Goal: Information Seeking & Learning: Learn about a topic

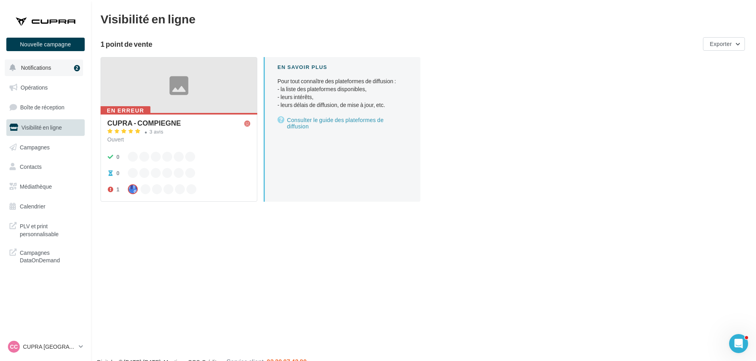
click at [47, 63] on button "Notifications 2" at bounding box center [44, 67] width 78 height 17
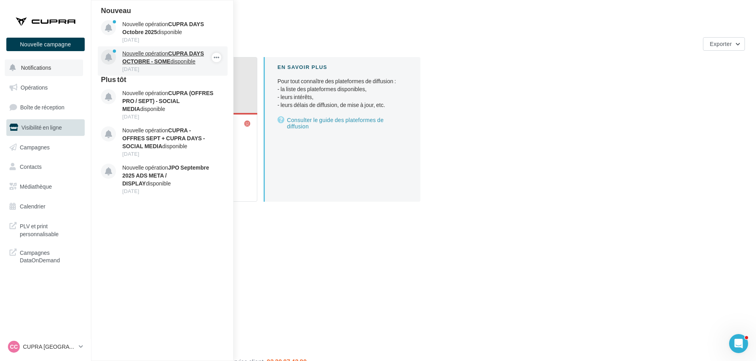
click at [155, 62] on strong "CUPRA DAYS OCTOBRE - SOME" at bounding box center [163, 57] width 82 height 15
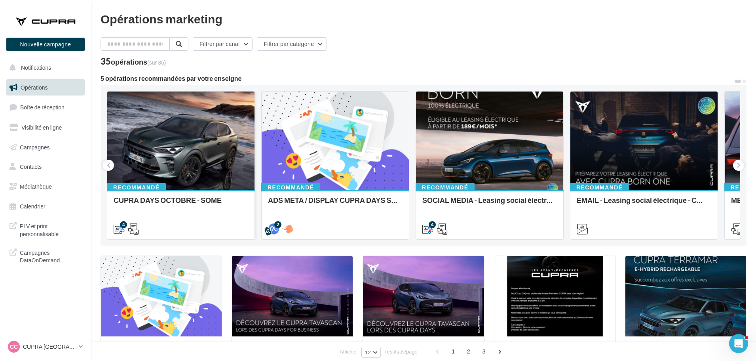
click at [200, 139] on div at bounding box center [180, 140] width 147 height 99
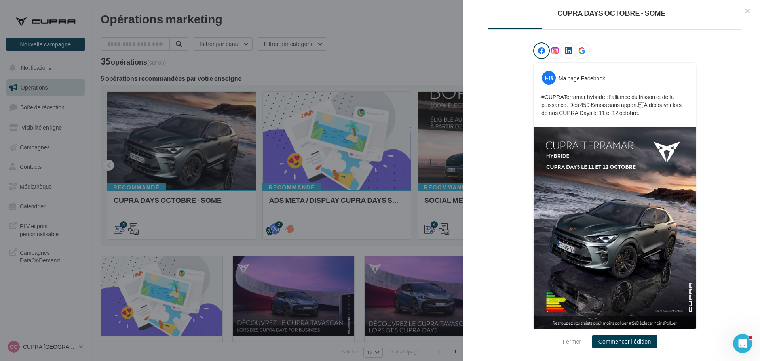
scroll to position [120, 0]
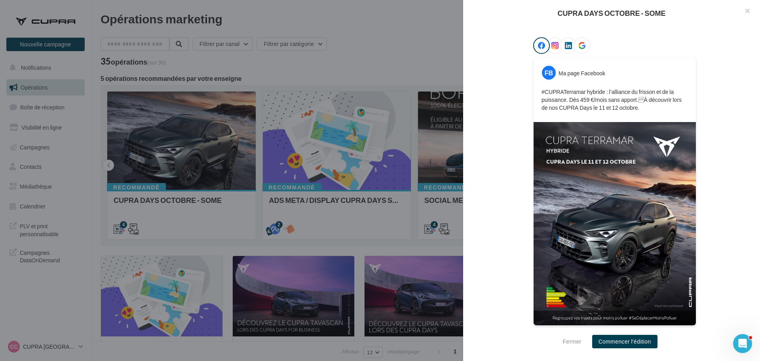
click at [402, 38] on div at bounding box center [380, 180] width 760 height 361
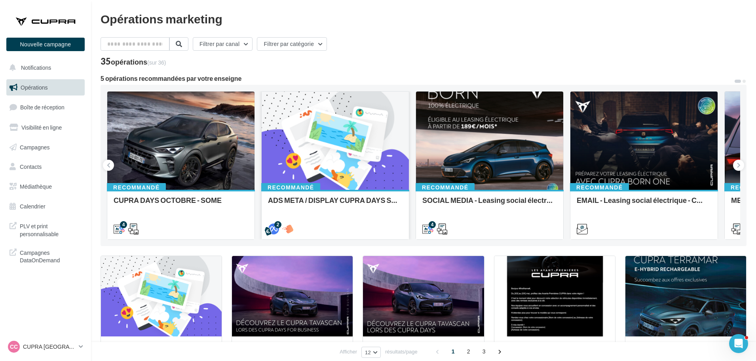
click at [354, 141] on div at bounding box center [335, 140] width 147 height 99
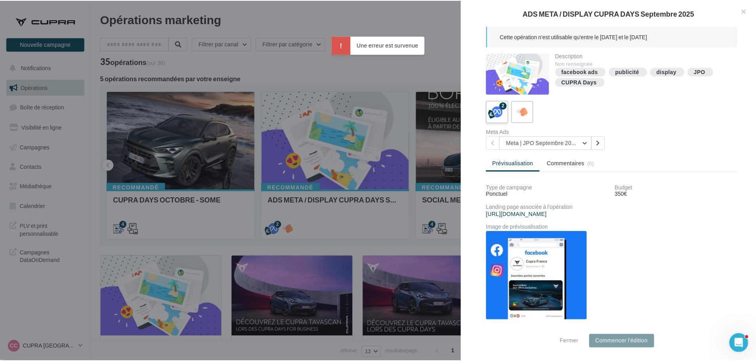
scroll to position [28, 0]
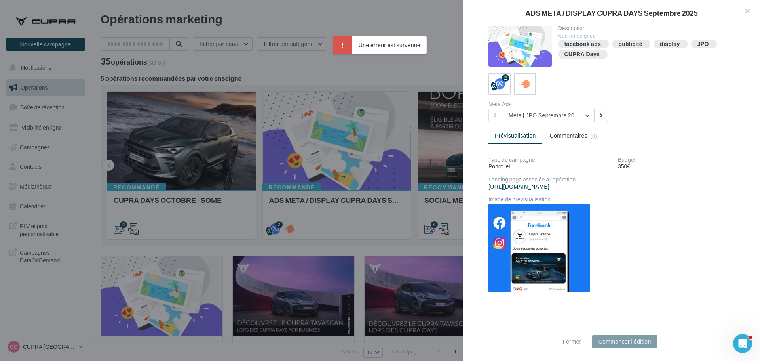
click at [388, 4] on div at bounding box center [380, 180] width 760 height 361
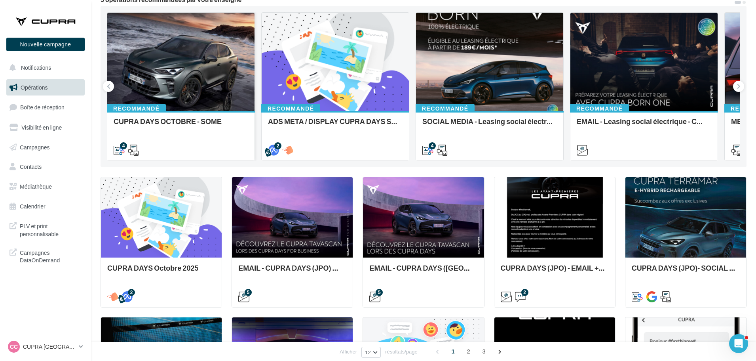
scroll to position [0, 0]
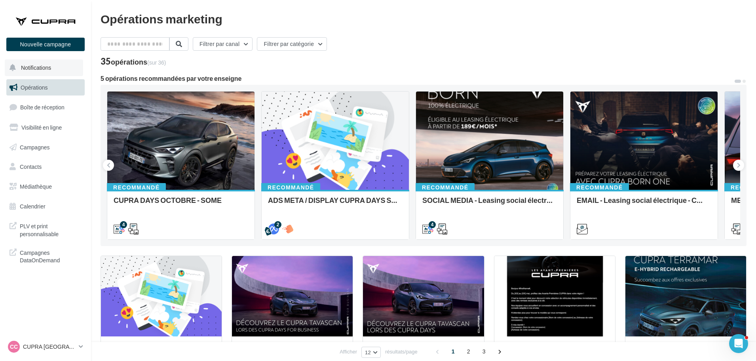
click at [48, 67] on span "Notifications" at bounding box center [36, 67] width 30 height 7
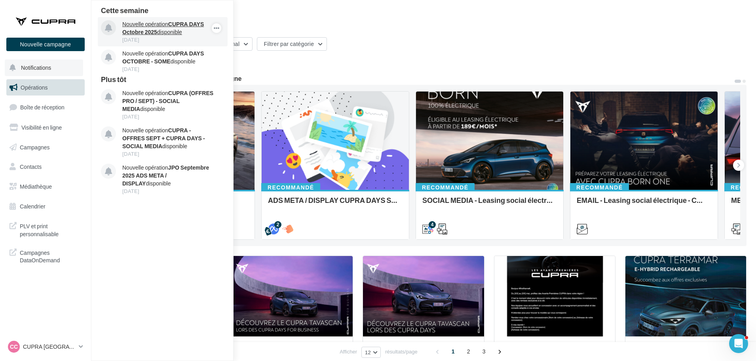
click at [176, 19] on div "Nouvelle opération CUPRA DAYS Octobre 2025 disponible 30 sept." at bounding box center [163, 31] width 130 height 29
click at [179, 23] on strong "CUPRA DAYS Octobre 2025" at bounding box center [163, 28] width 82 height 15
click at [140, 32] on strong "CUPRA DAYS Octobre 2025" at bounding box center [163, 28] width 82 height 15
click at [177, 37] on div "[DATE]" at bounding box center [168, 39] width 92 height 7
click at [374, 19] on div "Opérations marketing" at bounding box center [424, 19] width 646 height 12
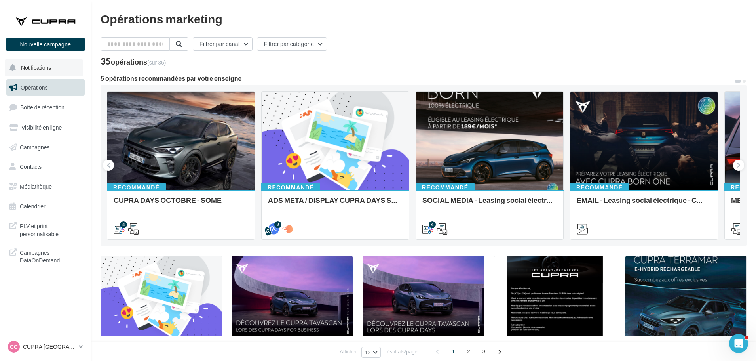
click at [36, 67] on span "Notifications" at bounding box center [36, 67] width 30 height 7
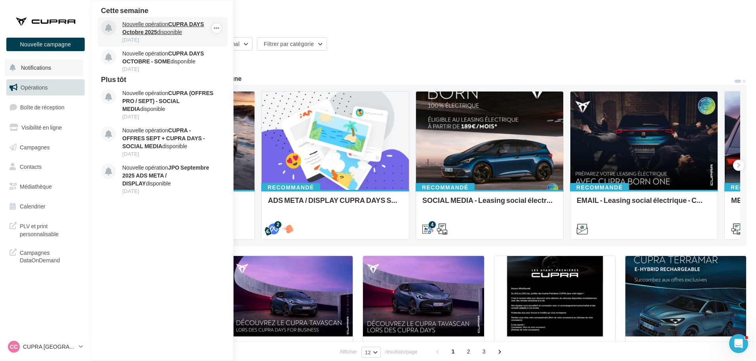
click at [149, 33] on strong "CUPRA DAYS Octobre 2025" at bounding box center [163, 28] width 82 height 15
click at [418, 27] on div "Opérations marketing Filtrer par canal Filtrer par catégorie 35 opérations (sur…" at bounding box center [424, 352] width 646 height 679
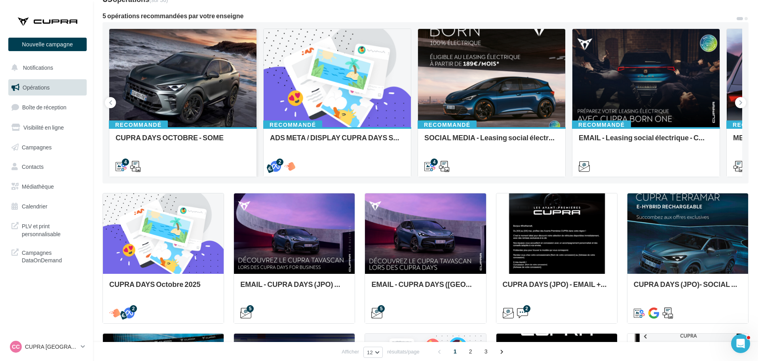
scroll to position [62, 0]
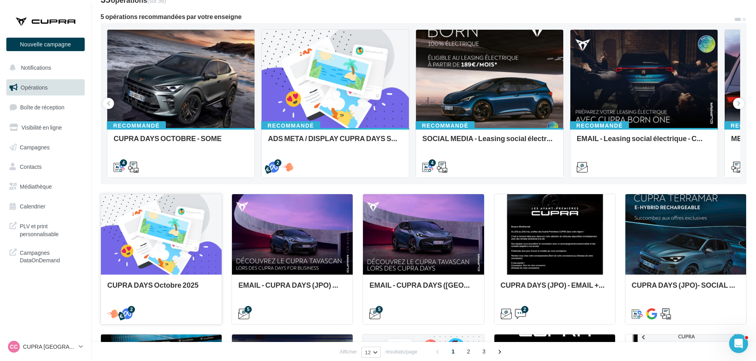
click at [169, 223] on div at bounding box center [161, 234] width 121 height 81
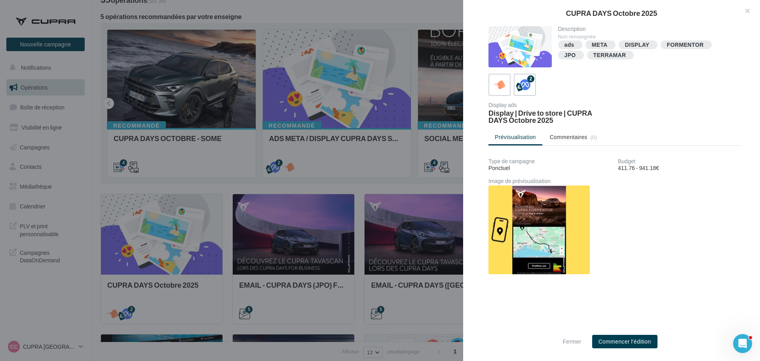
scroll to position [2, 0]
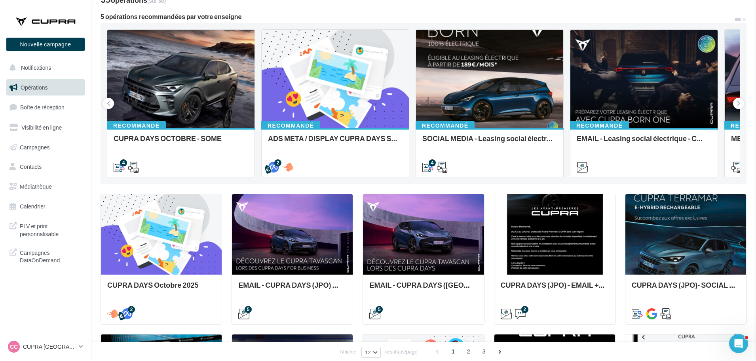
click at [147, 110] on div at bounding box center [180, 79] width 147 height 99
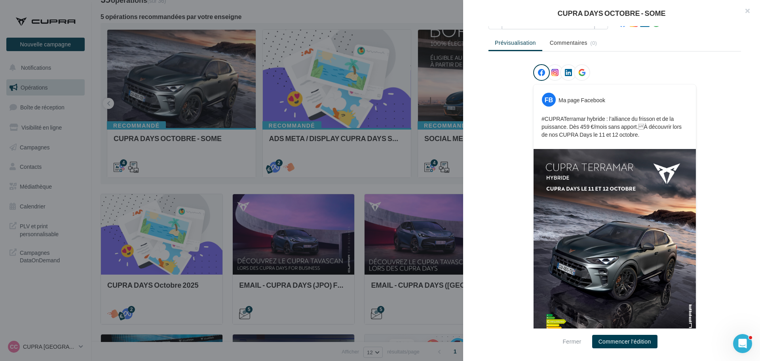
scroll to position [120, 0]
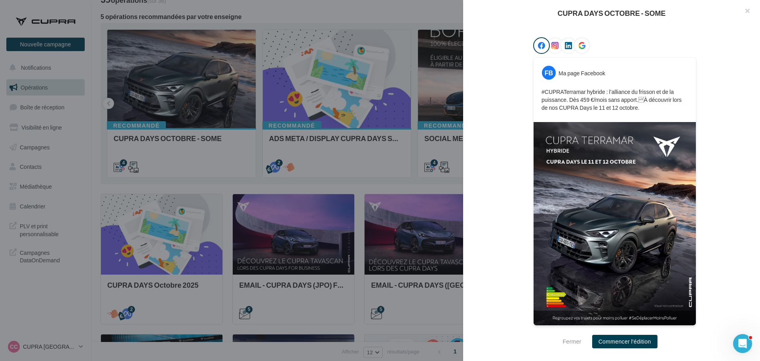
click at [552, 45] on icon at bounding box center [555, 45] width 7 height 7
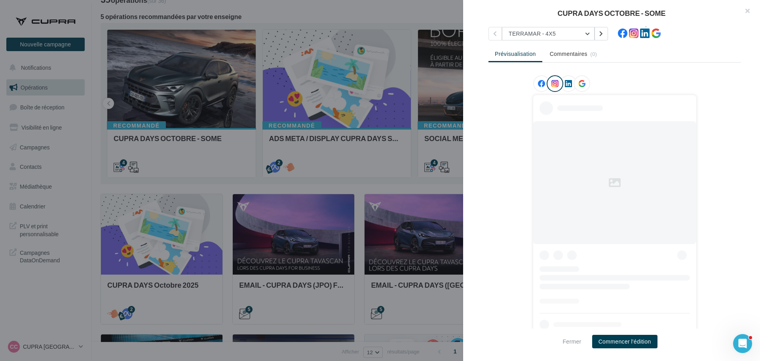
click at [550, 45] on div "Description Non renseignée 4 Cross-posting TERRAMAR - 4X5 TERRAMAR - 4X5 FORMEN…" at bounding box center [614, 180] width 303 height 309
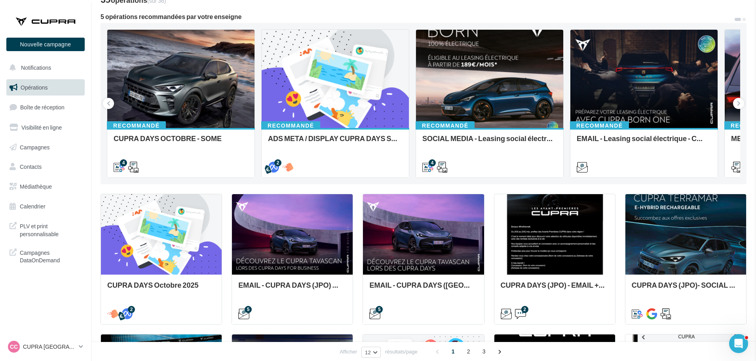
click at [79, 352] on link "CC CUPRA Compiègne cupra_compiegne" at bounding box center [45, 346] width 78 height 15
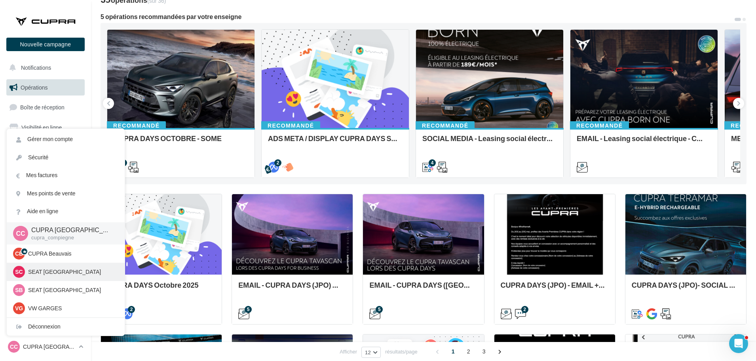
click at [64, 272] on p "SEAT Compiègne" at bounding box center [71, 272] width 87 height 8
